Goal: Information Seeking & Learning: Learn about a topic

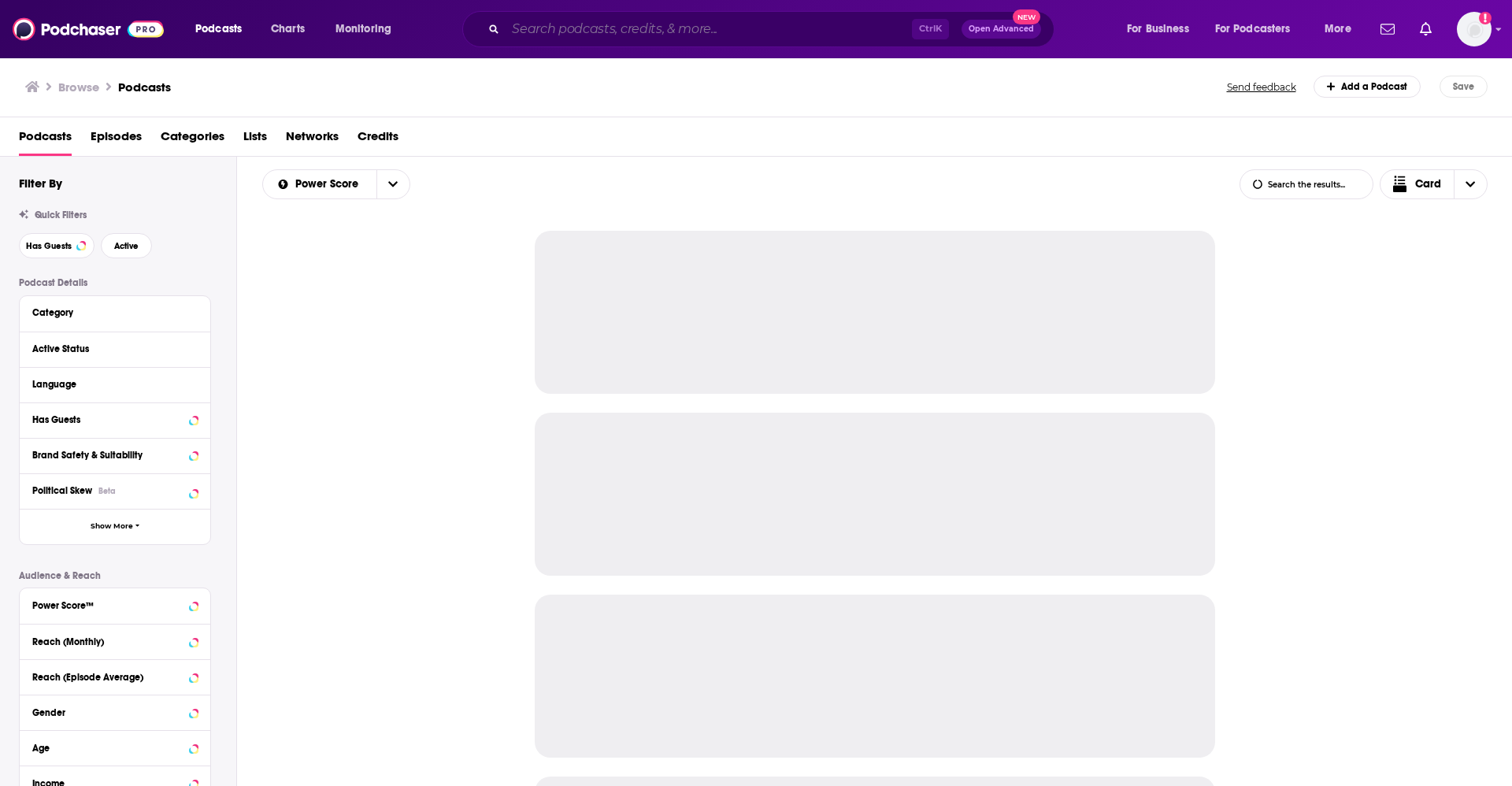
drag, startPoint x: 0, startPoint y: 0, endPoint x: 616, endPoint y: 25, distance: 616.5
click at [616, 25] on input "Search podcasts, credits, & more..." at bounding box center [708, 29] width 407 height 25
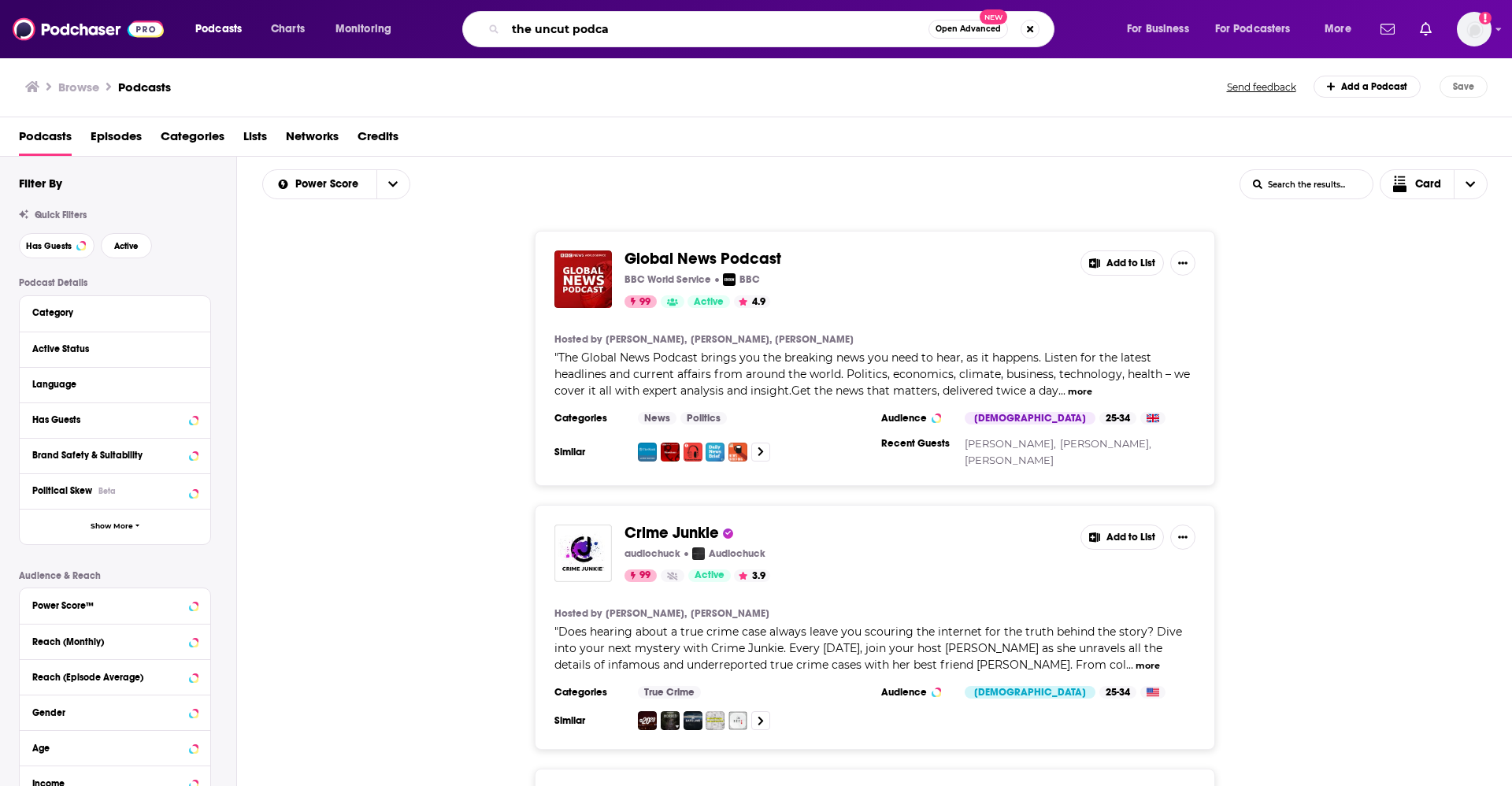
type input "the uncut podcas"
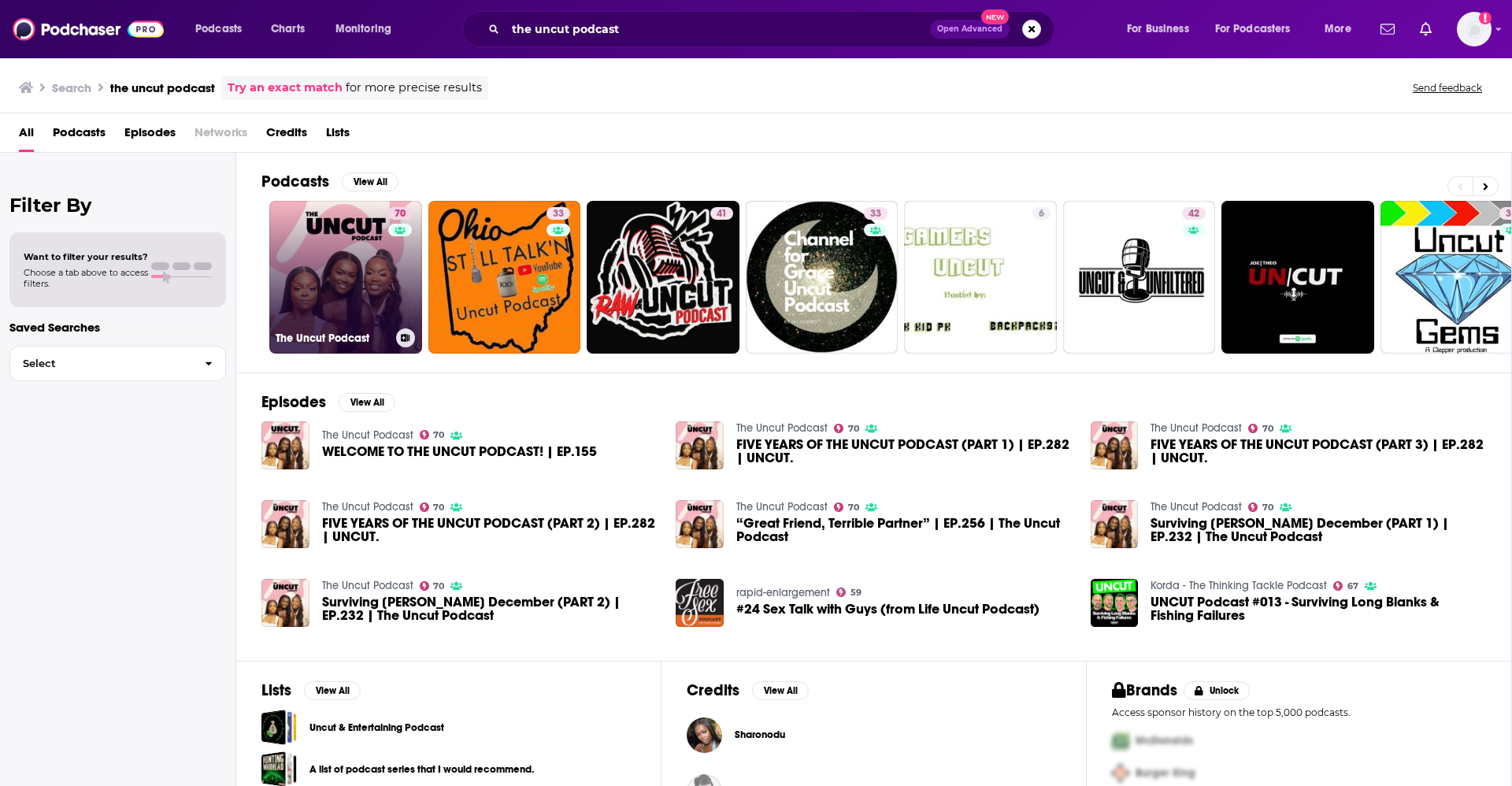
click at [317, 298] on link "70 The Uncut Podcast" at bounding box center [346, 278] width 153 height 153
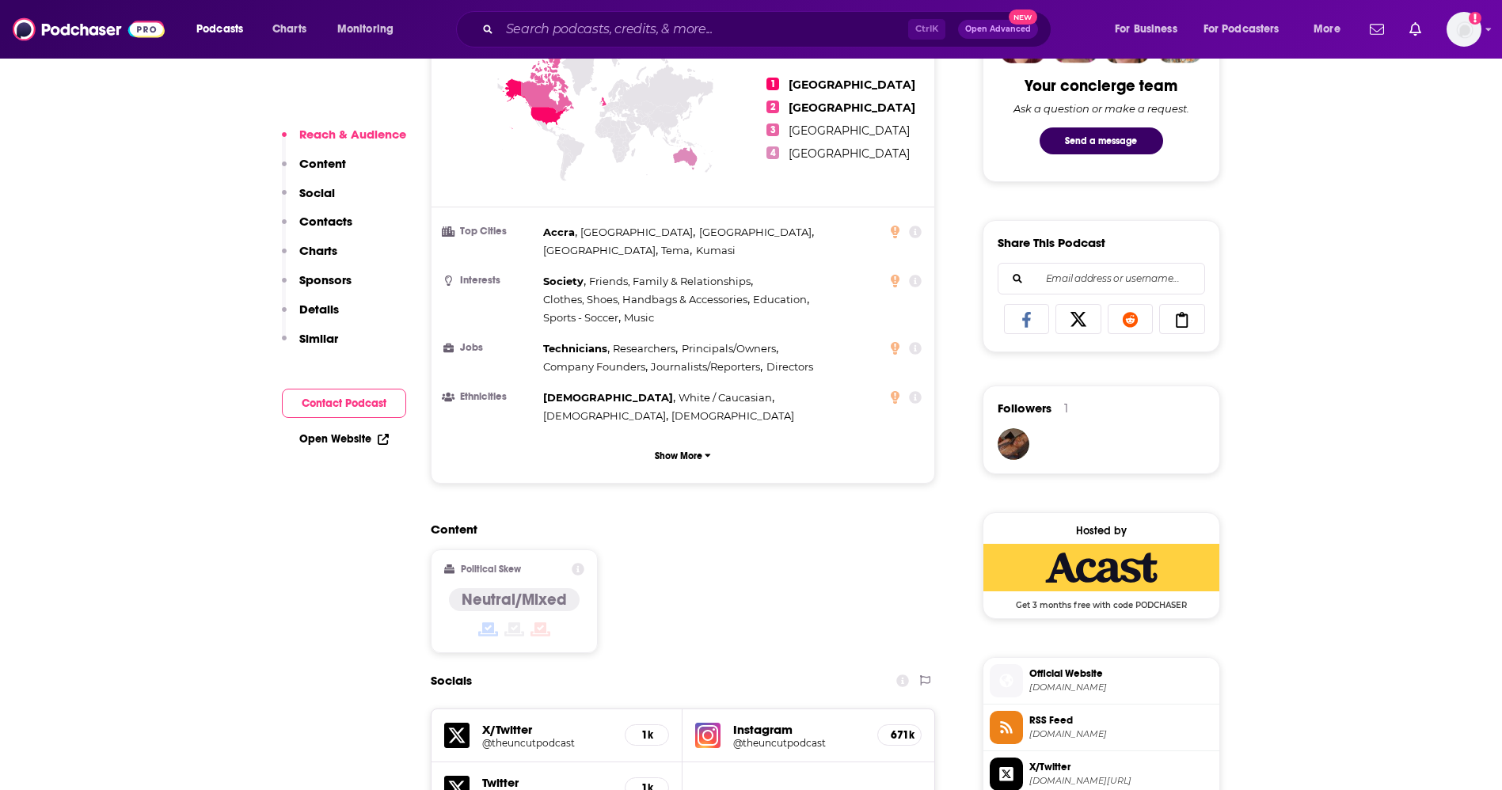
scroll to position [1425, 0]
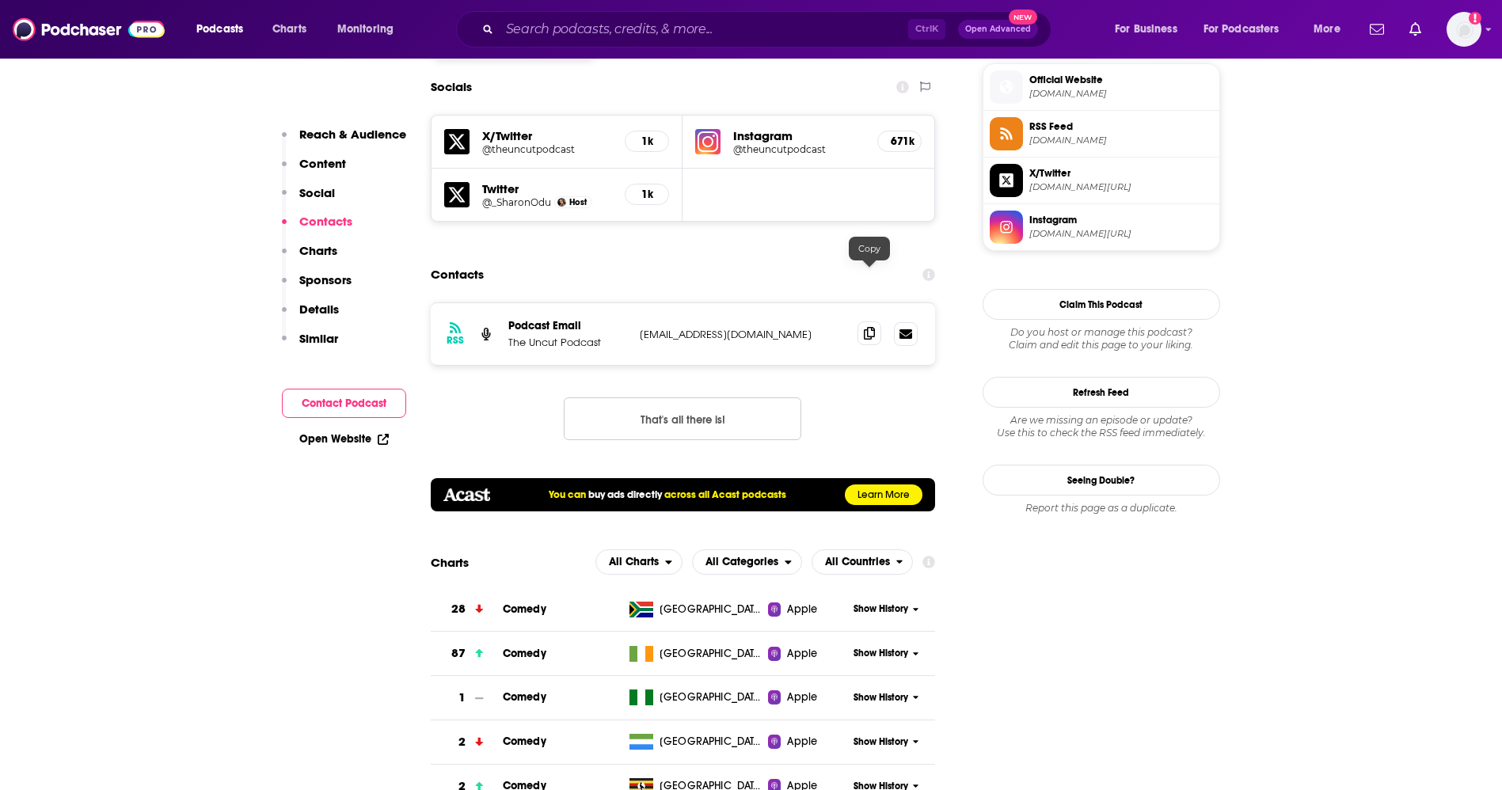
click at [872, 321] on span at bounding box center [869, 333] width 24 height 24
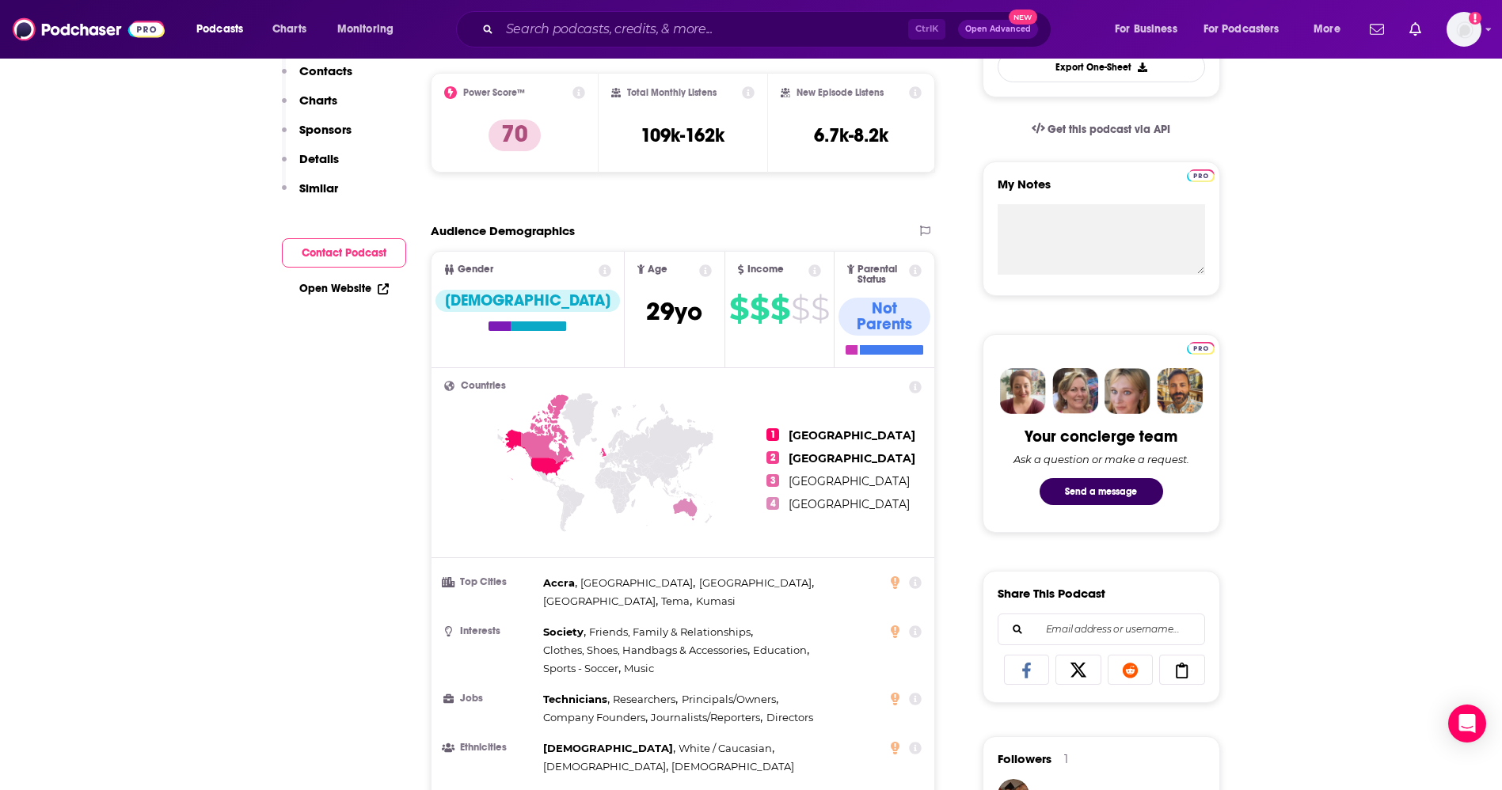
scroll to position [238, 0]
